Goal: Use online tool/utility

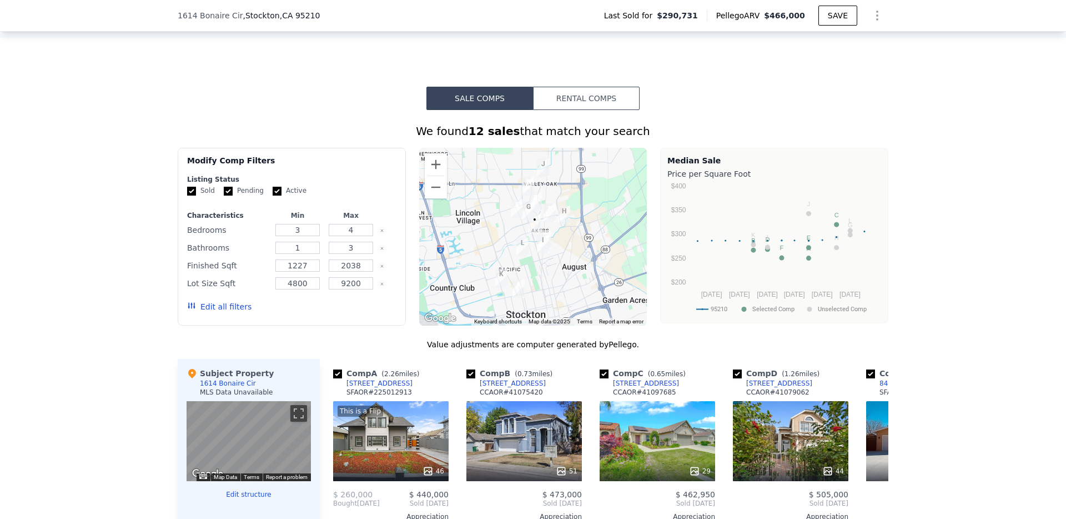
scroll to position [778, 0]
click at [590, 104] on button "Rental Comps" at bounding box center [586, 98] width 107 height 23
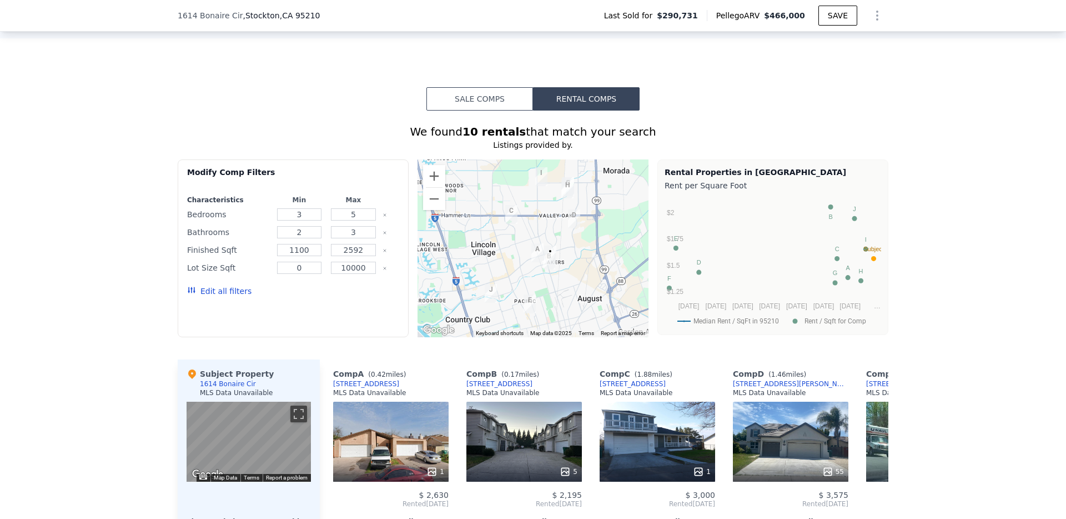
click at [502, 104] on button "Sale Comps" at bounding box center [479, 98] width 107 height 23
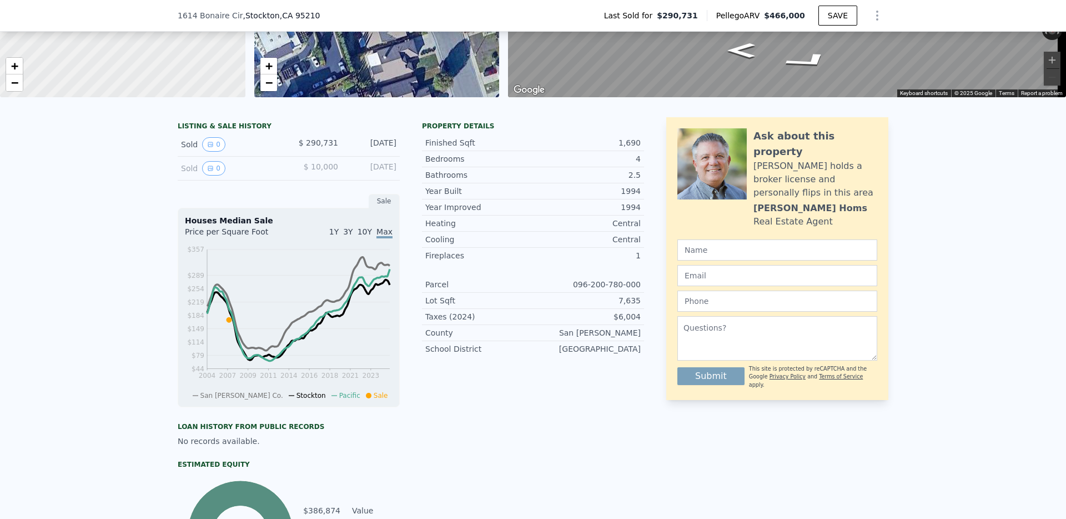
scroll to position [245, 0]
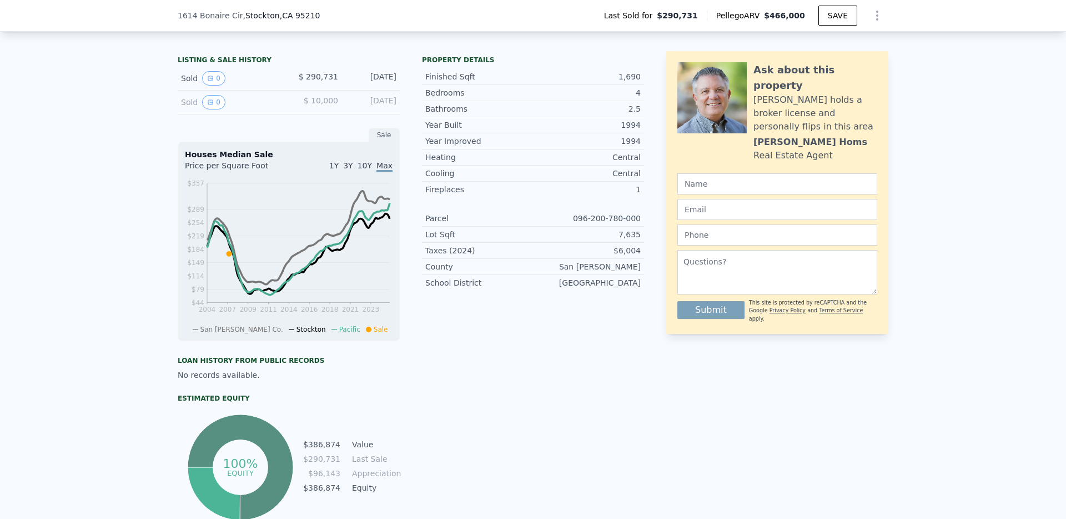
click at [332, 170] on span "1Y" at bounding box center [333, 165] width 9 height 9
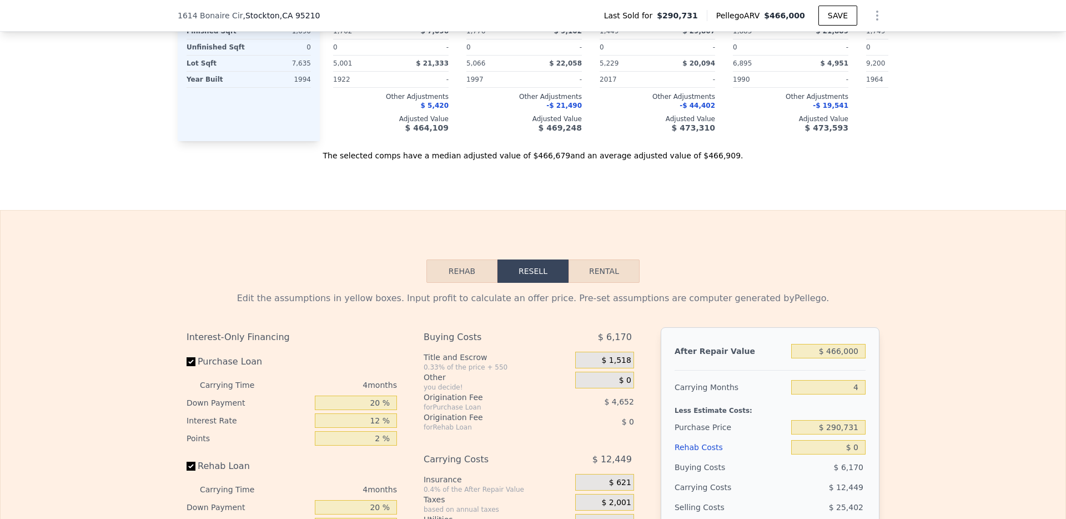
scroll to position [1337, 0]
click at [461, 282] on button "Rehab" at bounding box center [461, 270] width 71 height 23
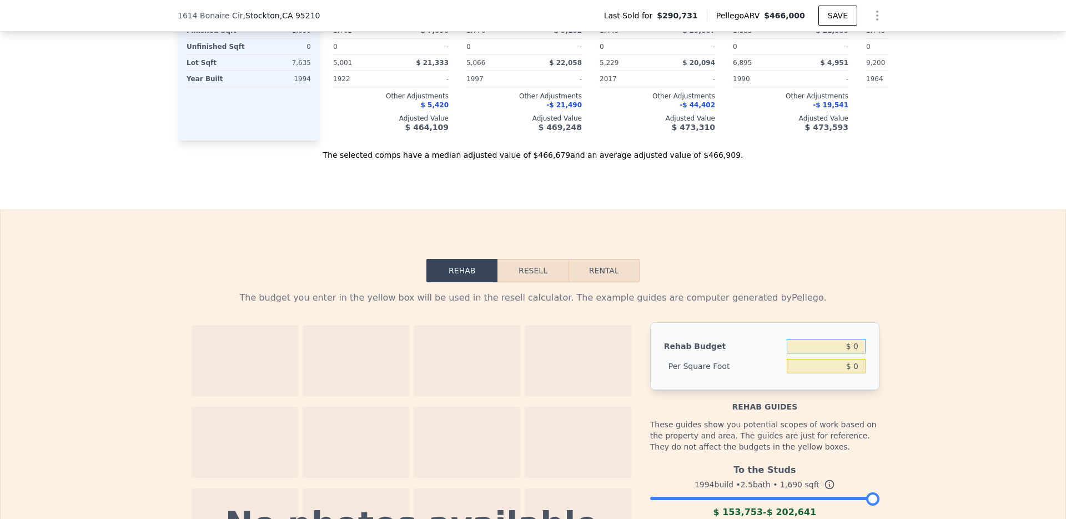
drag, startPoint x: 816, startPoint y: 366, endPoint x: 894, endPoint y: 368, distance: 78.8
click at [894, 368] on div "The budget you enter in the yellow box will be used in the resell calculator. T…" at bounding box center [533, 503] width 1065 height 443
drag, startPoint x: 817, startPoint y: 361, endPoint x: 935, endPoint y: 370, distance: 119.2
click at [937, 371] on div "The budget you enter in the yellow box will be used in the resell calculator. T…" at bounding box center [533, 503] width 1065 height 443
type input "$ 20,000"
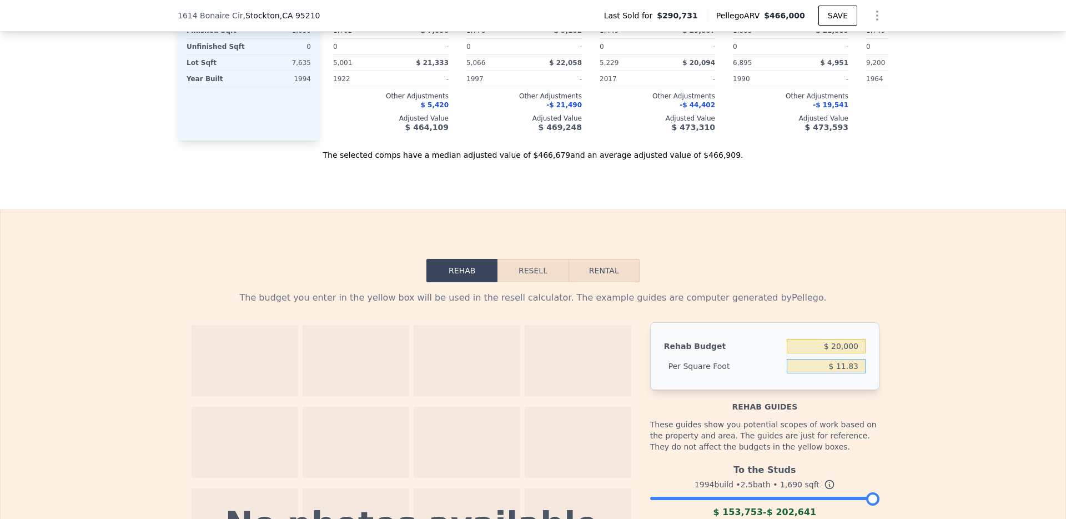
type input "$ 11.83"
click at [834, 373] on input "$ 11.83" at bounding box center [826, 366] width 79 height 14
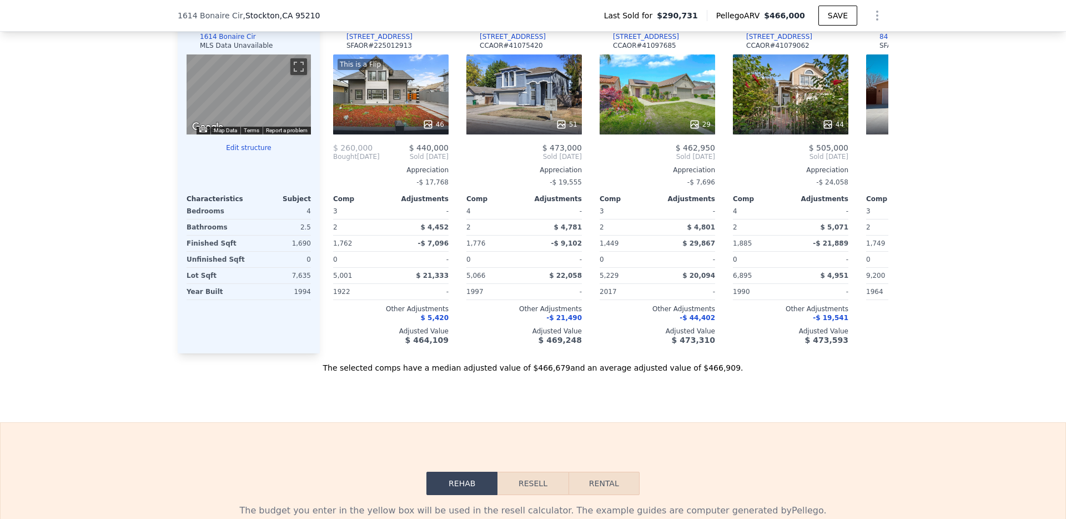
scroll to position [1453, 0]
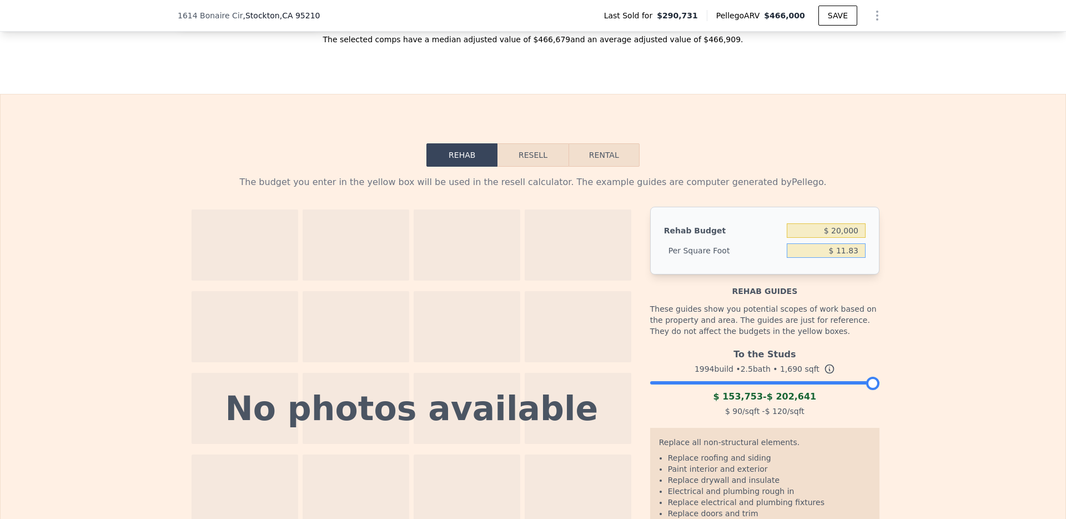
click at [542, 167] on button "Resell" at bounding box center [532, 154] width 71 height 23
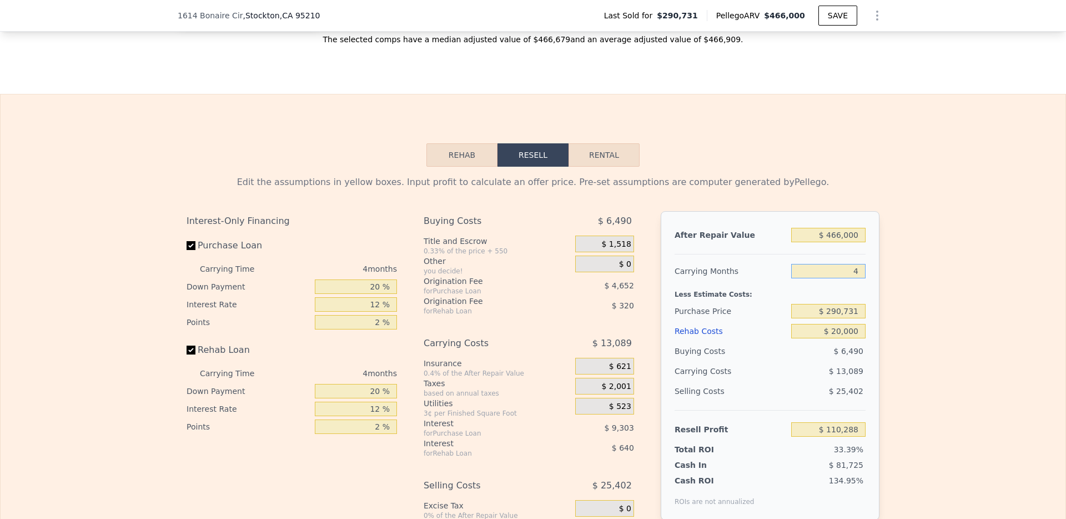
drag, startPoint x: 836, startPoint y: 289, endPoint x: 927, endPoint y: 289, distance: 91.0
click at [917, 291] on div "Edit the assumptions in yellow boxes. Input profit to calculate an offer price.…" at bounding box center [533, 373] width 1065 height 413
type input "3"
type input "$ 113,560"
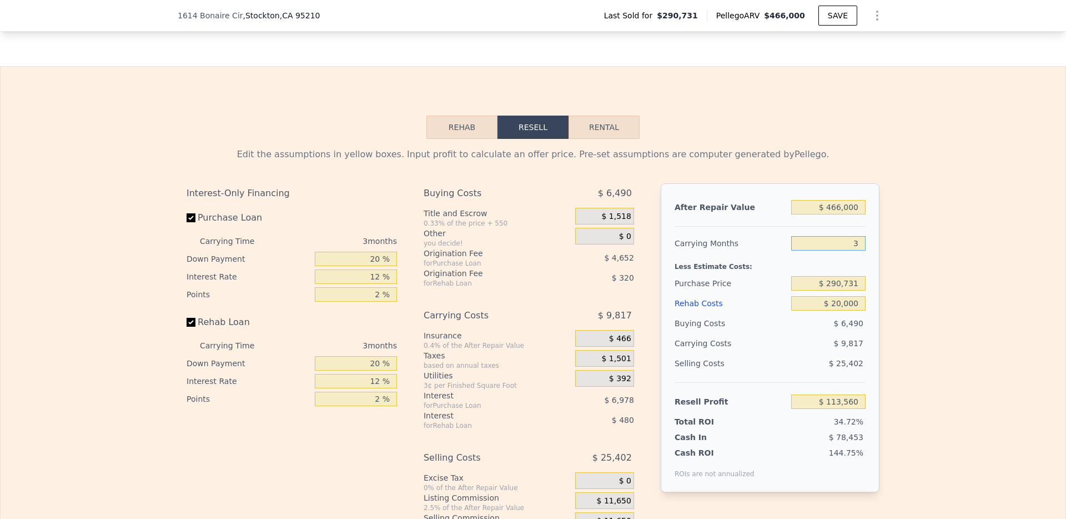
scroll to position [1490, 0]
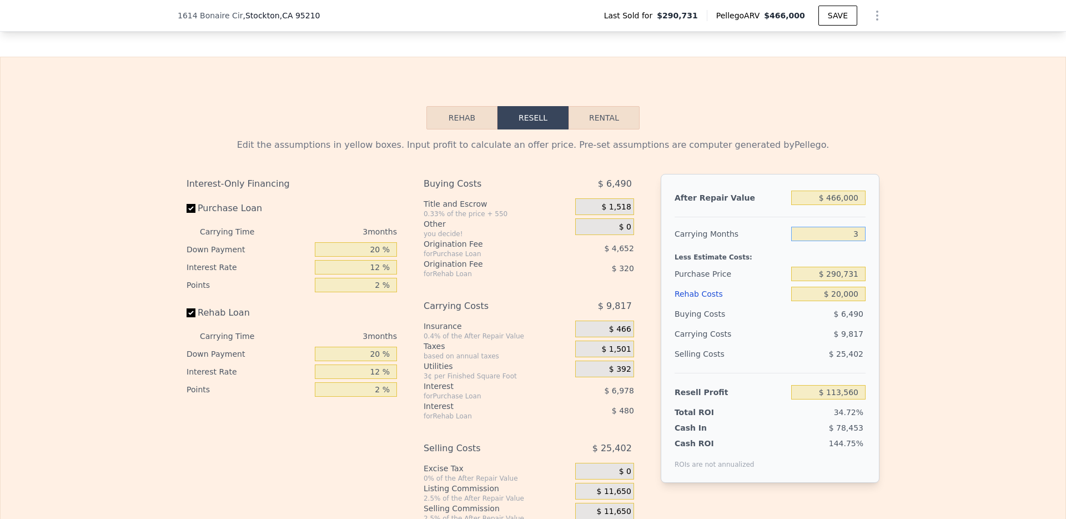
type input "3"
drag, startPoint x: 812, startPoint y: 286, endPoint x: 924, endPoint y: 290, distance: 112.8
click at [898, 291] on div "Edit the assumptions in yellow boxes. Input profit to calculate an offer price.…" at bounding box center [533, 335] width 1065 height 413
type input "$ 330,000"
type input "$ 72,590"
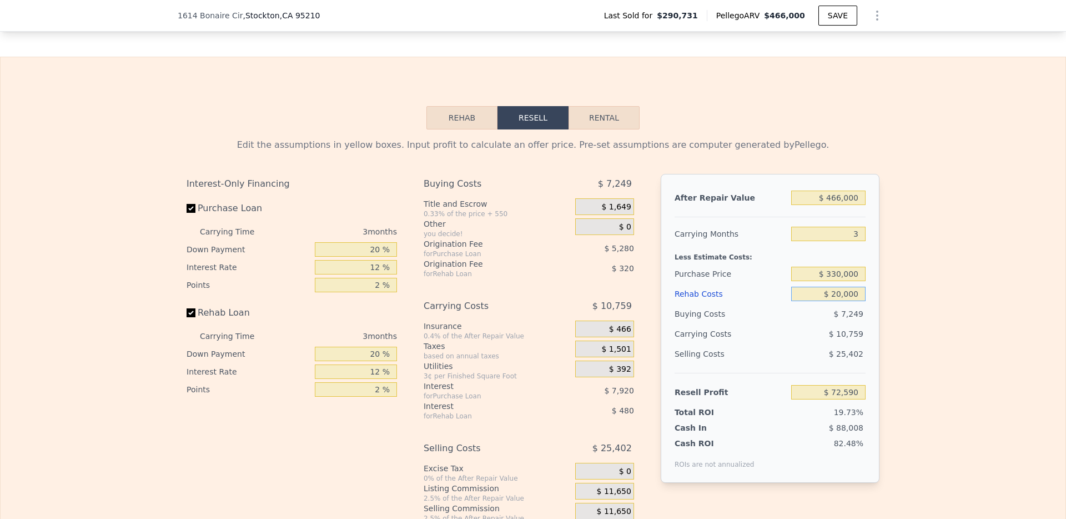
click at [816, 301] on input "$ 20,000" at bounding box center [828, 293] width 74 height 14
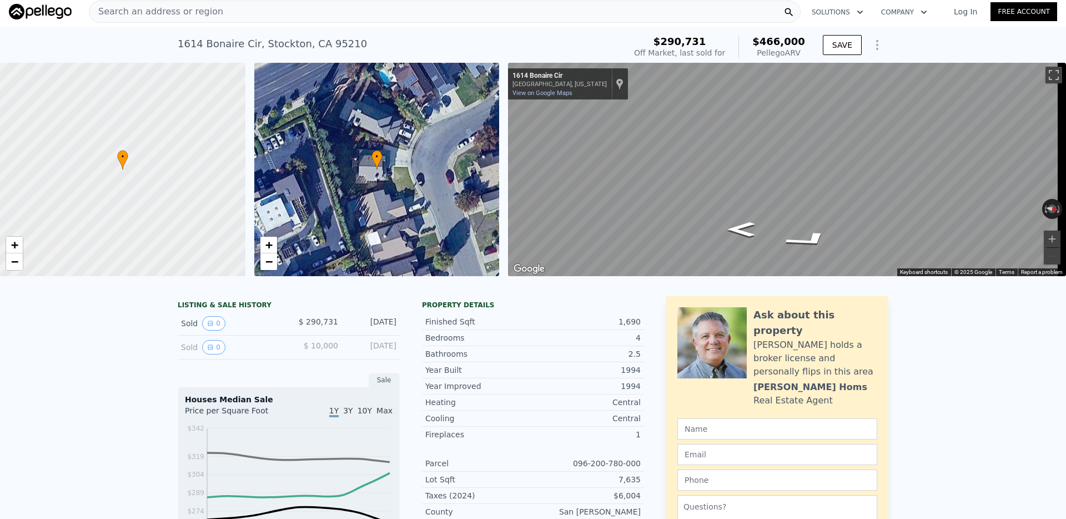
scroll to position [0, 0]
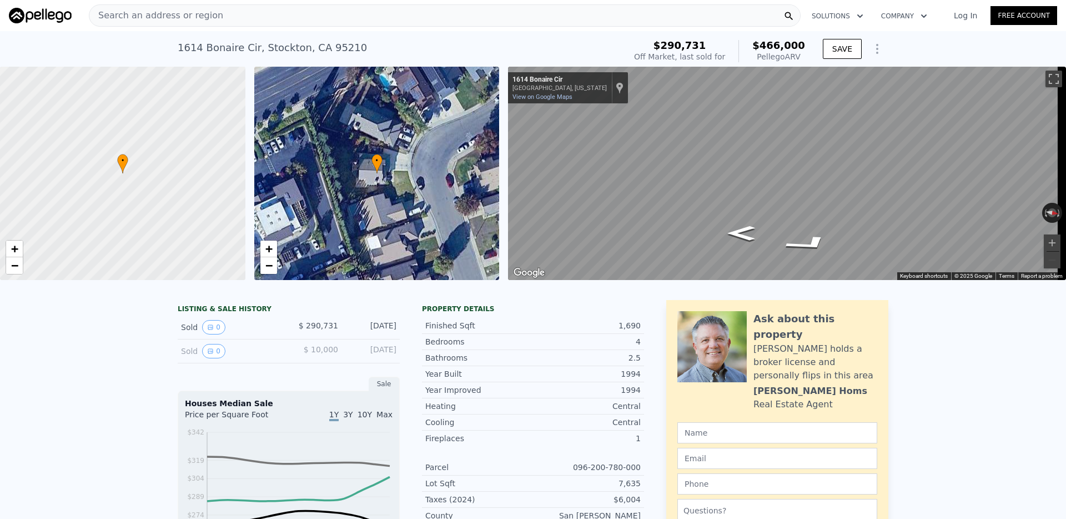
type input "4"
type input "$ 0"
type input "$ 131,248"
